Goal: Task Accomplishment & Management: Manage account settings

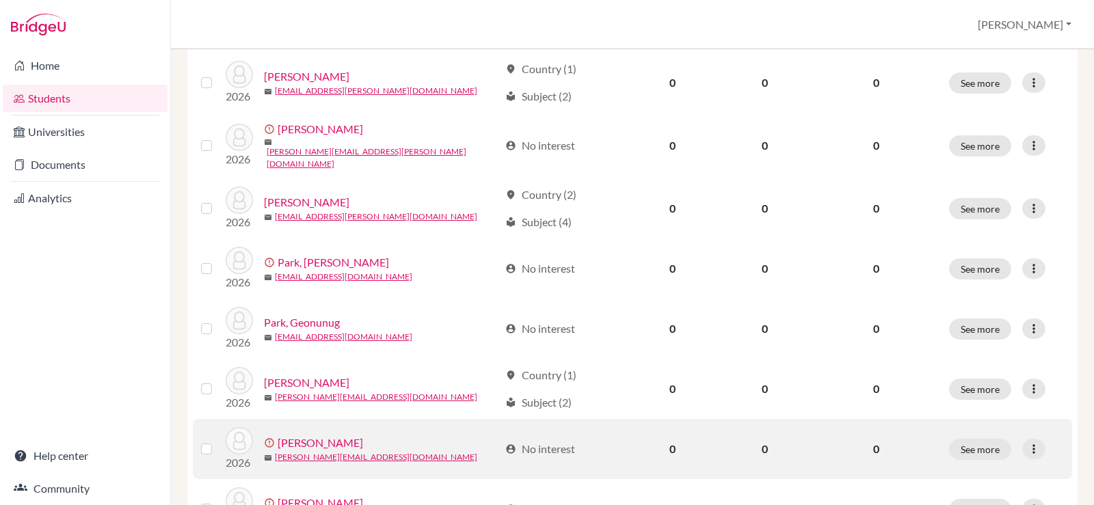
scroll to position [1059, 0]
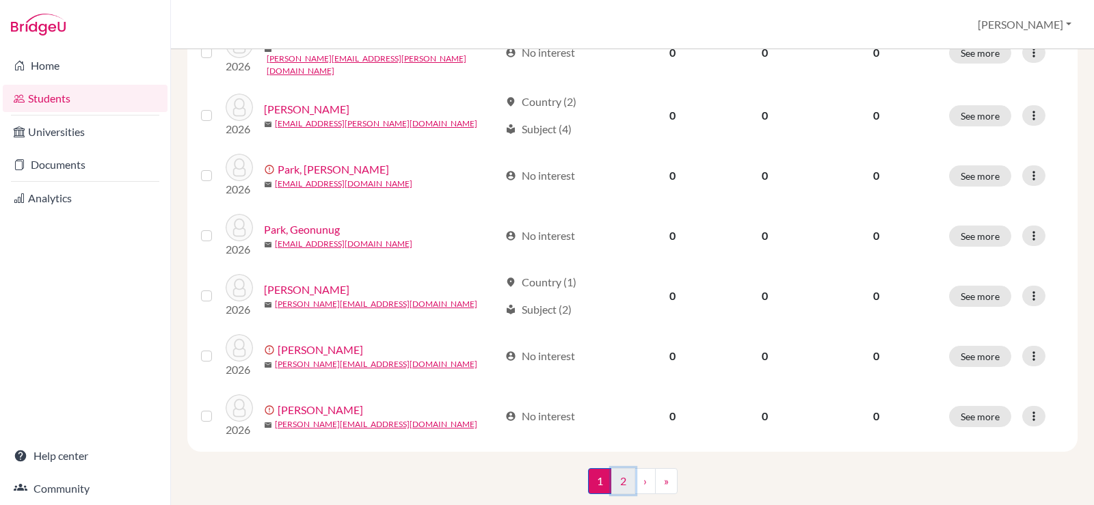
click at [616, 468] on link "2" at bounding box center [623, 481] width 24 height 26
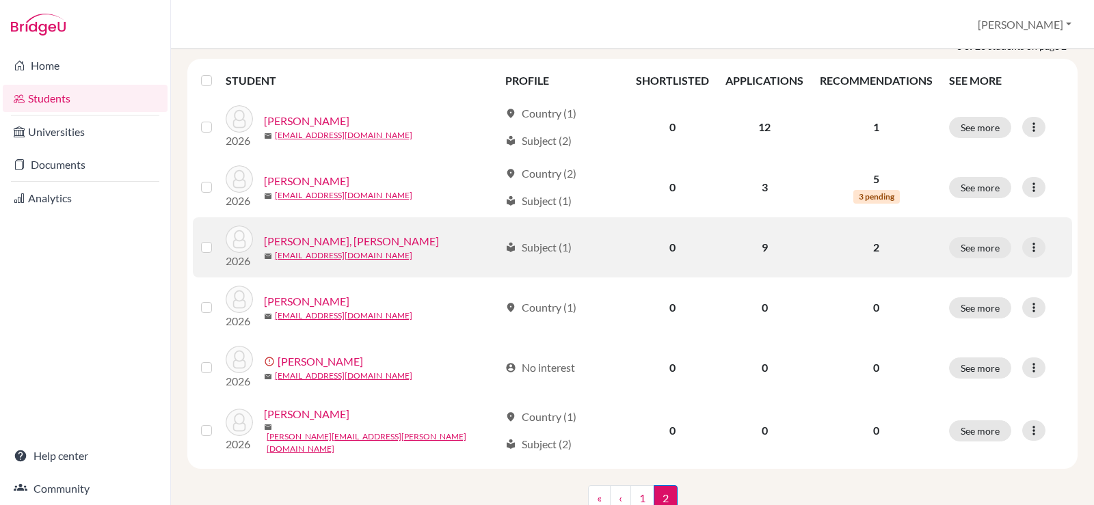
scroll to position [205, 0]
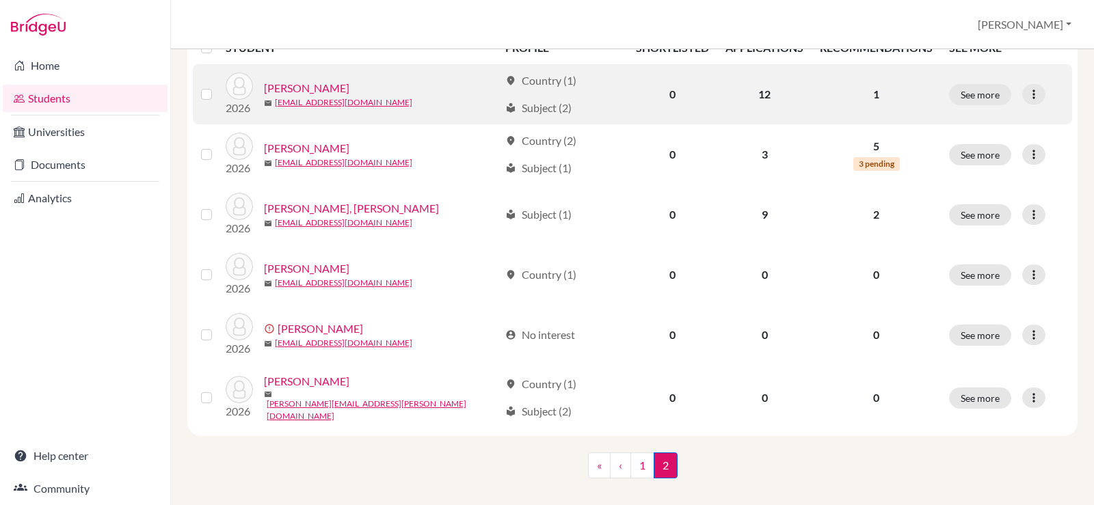
click at [869, 92] on p "1" at bounding box center [876, 94] width 113 height 16
click at [291, 90] on link "Ryu, Daniel" at bounding box center [306, 88] width 85 height 16
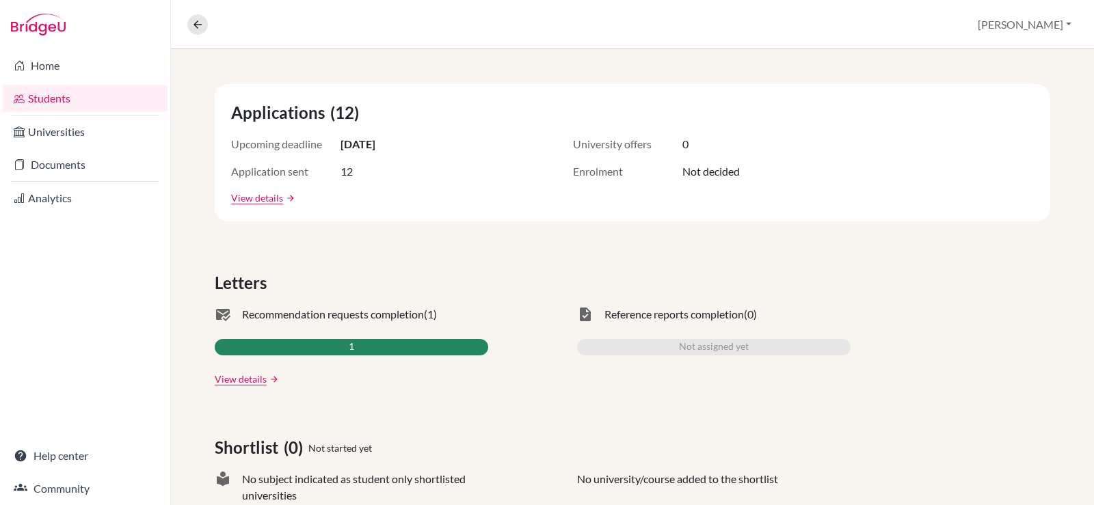
scroll to position [274, 0]
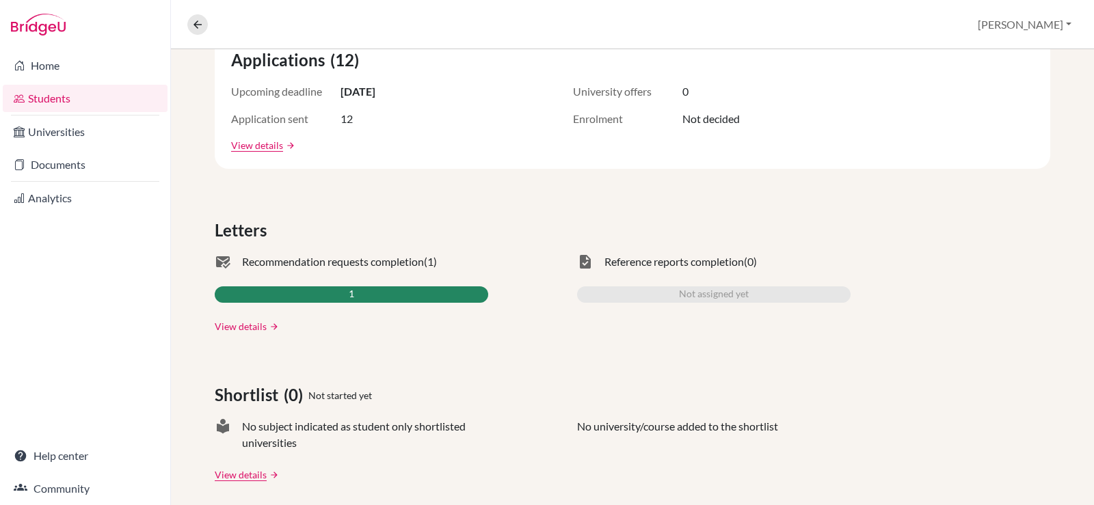
click at [255, 328] on link "View details" at bounding box center [241, 326] width 52 height 14
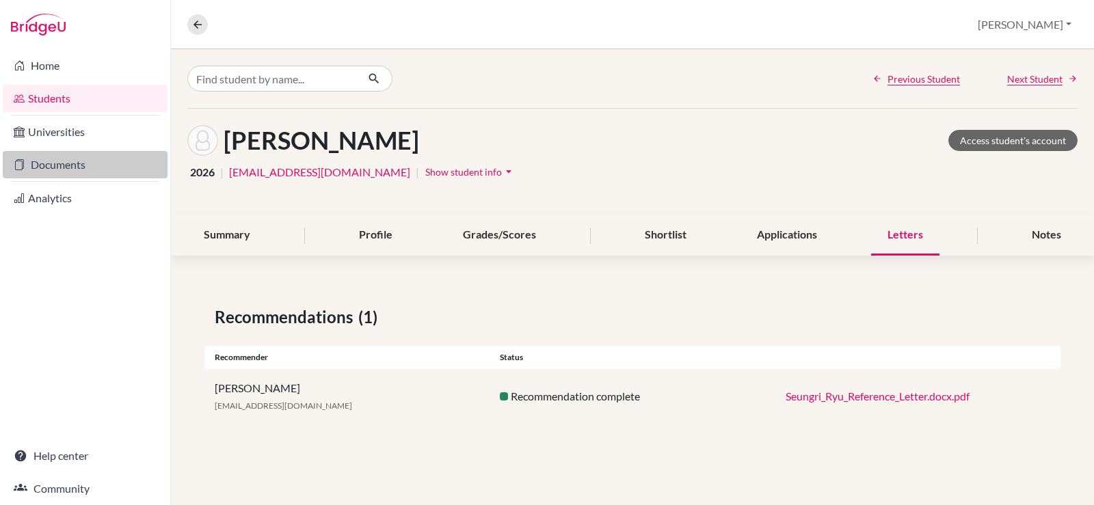
click at [74, 163] on link "Documents" at bounding box center [85, 164] width 165 height 27
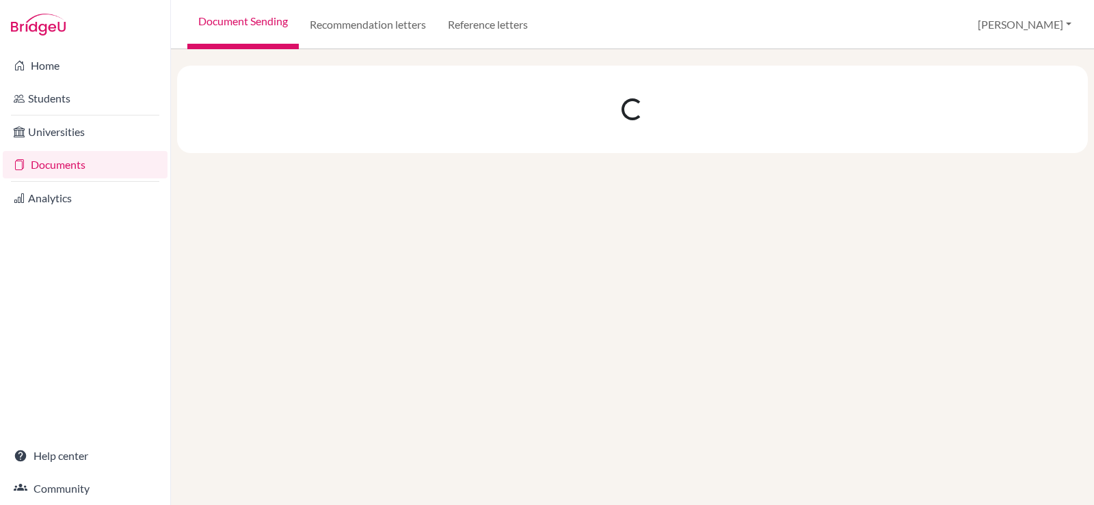
click at [403, 32] on link "Recommendation letters" at bounding box center [368, 24] width 138 height 49
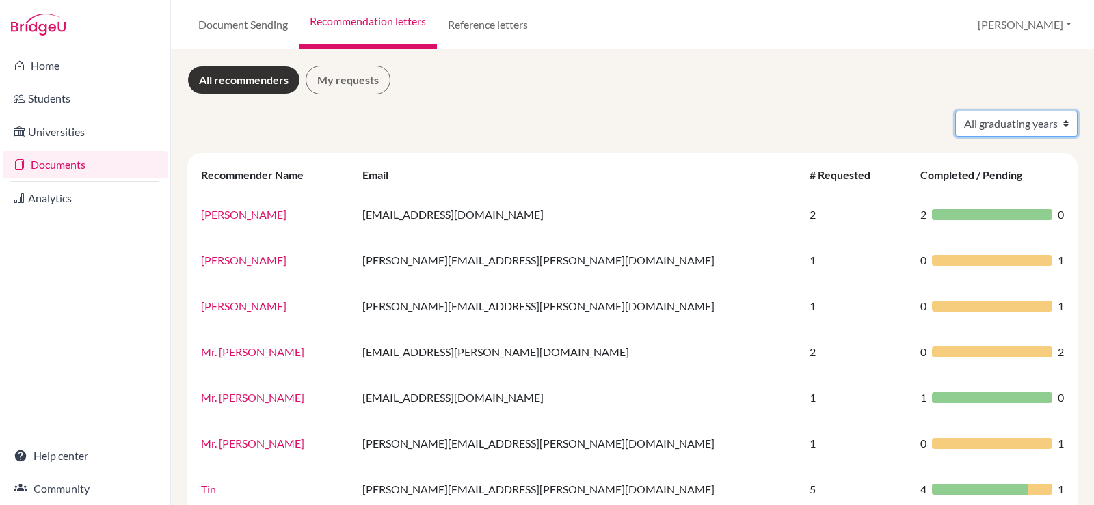
click at [1013, 127] on select "All graduating years 2025 2026" at bounding box center [1016, 124] width 122 height 26
select select "2026"
click at [955, 111] on select "All graduating years 2025 2026" at bounding box center [1016, 124] width 122 height 26
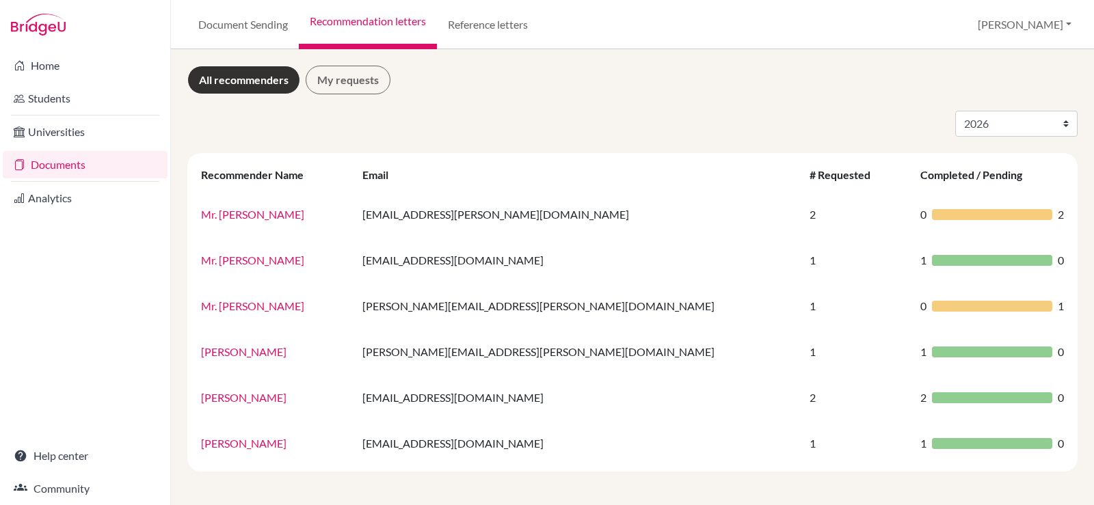
select select "2026"
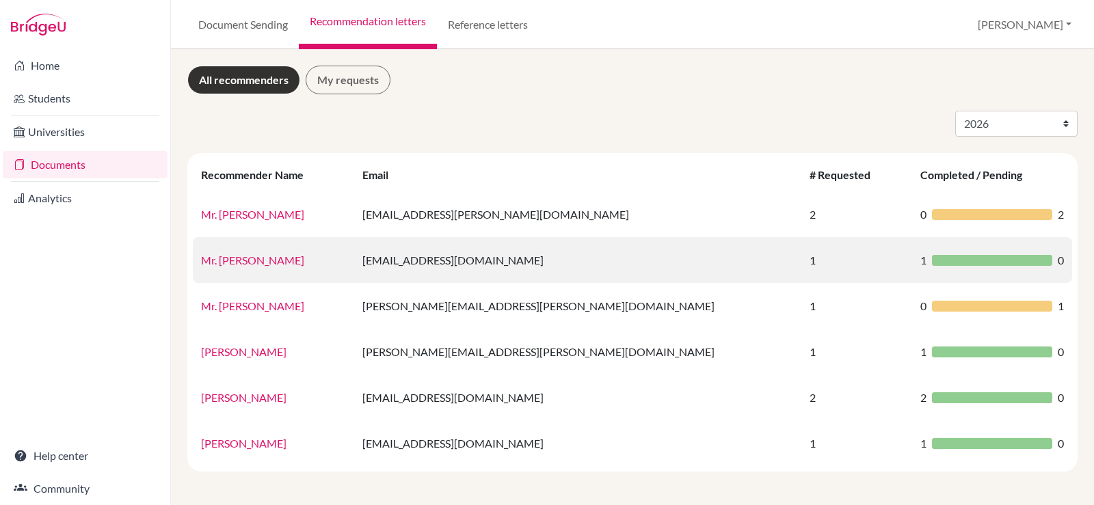
click at [258, 256] on link "Mr. [PERSON_NAME]" at bounding box center [252, 260] width 103 height 13
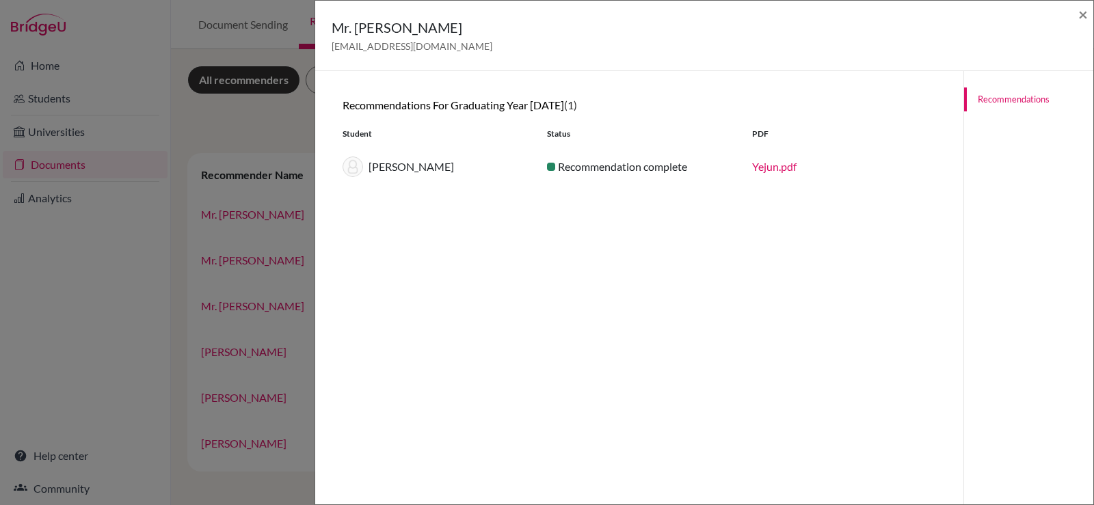
click at [790, 165] on link "Yejun.pdf" at bounding box center [774, 166] width 44 height 13
